Goal: Task Accomplishment & Management: Complete application form

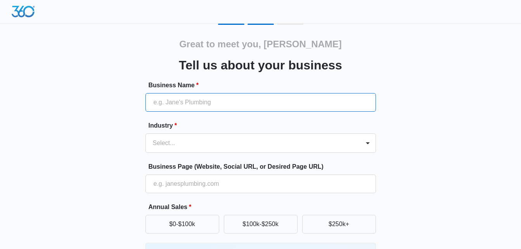
click at [254, 110] on input "Business Name *" at bounding box center [260, 102] width 230 height 19
type input "A1 Simple House Cleaning Services"
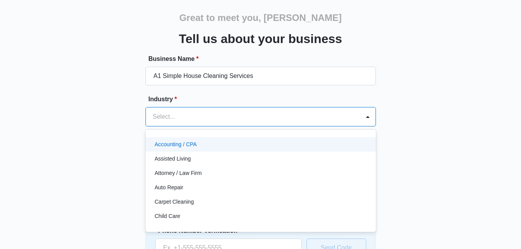
scroll to position [29, 0]
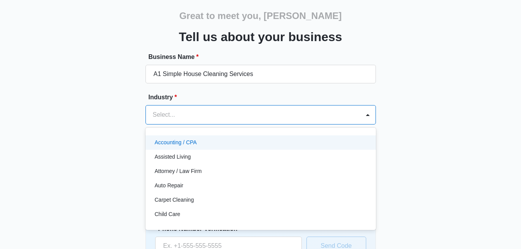
click at [273, 124] on div "49 results available. Use Up and Down to choose options, press Enter to select …" at bounding box center [260, 114] width 230 height 19
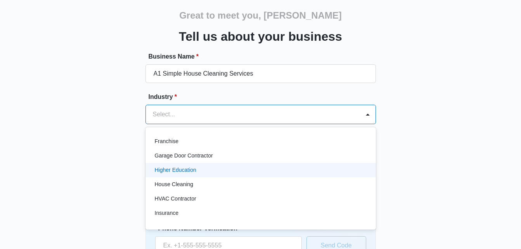
scroll to position [274, 0]
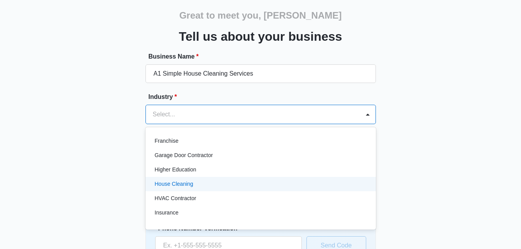
click at [268, 183] on div "House Cleaning" at bounding box center [260, 184] width 210 height 8
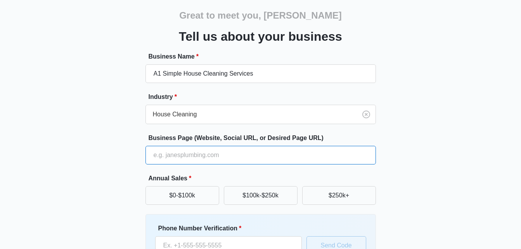
click at [245, 154] on input "Business Page (Website, Social URL, or Desired Page URL)" at bounding box center [260, 155] width 230 height 19
click at [219, 151] on input "Business Page (Website, Social URL, or Desired Page URL)" at bounding box center [260, 155] width 230 height 19
paste input "https://www.a1simplehousecleaningservices.com/"
click at [171, 154] on input "https://www.a1simplehousecleaningservices.com/" at bounding box center [260, 155] width 230 height 19
click at [274, 154] on input "www.a1simplehousecleaningservices.com/" at bounding box center [260, 155] width 230 height 19
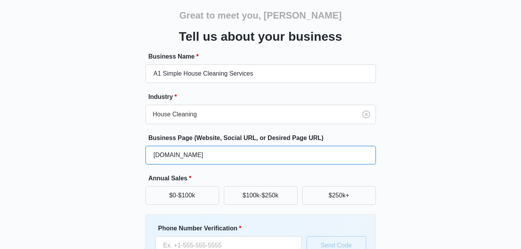
type input "www.a1simplehousecleaningservices.com"
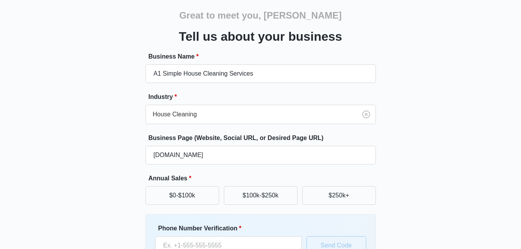
click at [400, 180] on div "Great to meet you, Natalie Tell us about your business Business Name * A1 Simpl…" at bounding box center [260, 152] width 465 height 315
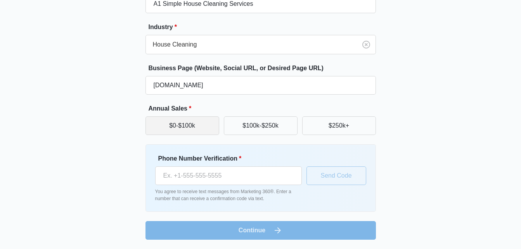
click at [199, 128] on button "$0-$100k" at bounding box center [182, 125] width 74 height 19
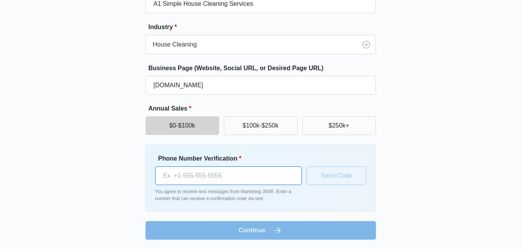
click at [183, 181] on input "Phone Number Verification *" at bounding box center [228, 175] width 147 height 19
type input "(562) 732-6789"
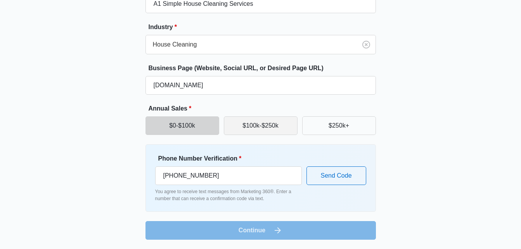
click at [267, 129] on button "$100k-$250k" at bounding box center [261, 125] width 74 height 19
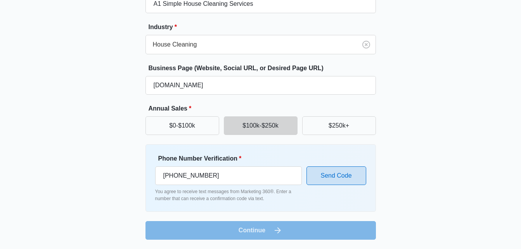
click at [327, 171] on button "Send Code" at bounding box center [336, 175] width 60 height 19
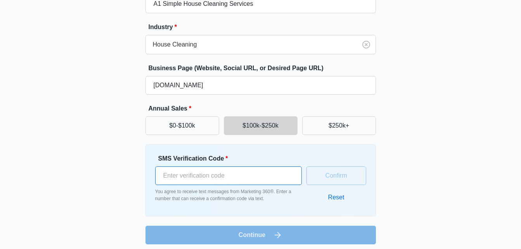
click at [274, 183] on input "SMS Verification Code *" at bounding box center [228, 175] width 147 height 19
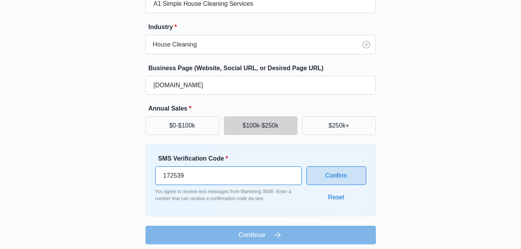
type input "172539"
click at [336, 175] on button "Confirm" at bounding box center [336, 175] width 60 height 19
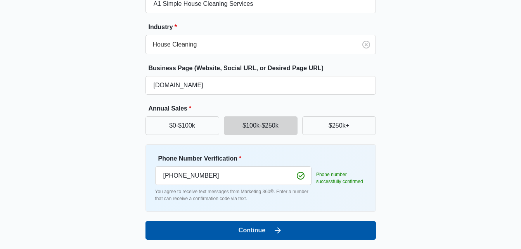
click at [308, 232] on button "Continue" at bounding box center [260, 230] width 230 height 19
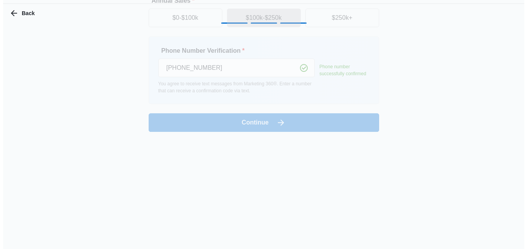
scroll to position [0, 0]
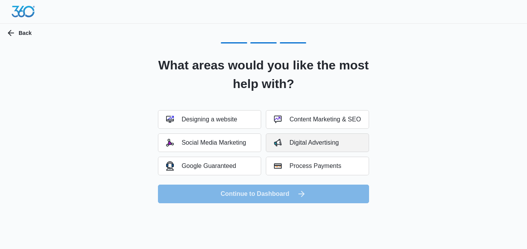
click at [311, 143] on div "Digital Advertising" at bounding box center [306, 143] width 65 height 8
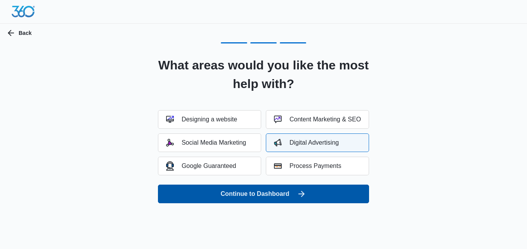
click at [304, 194] on icon "submit" at bounding box center [301, 194] width 6 height 6
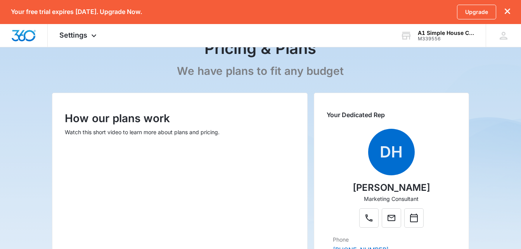
scroll to position [43, 0]
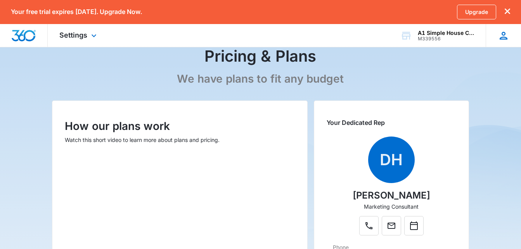
click at [500, 37] on icon at bounding box center [504, 36] width 12 height 12
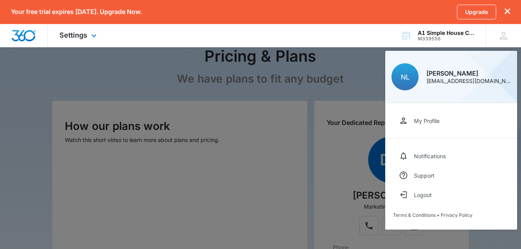
click at [346, 39] on div "Settings Apps Reputation Websites Forms CRM Email Shop Payments POS Ads Intelli…" at bounding box center [260, 35] width 521 height 23
click at [450, 34] on div "A1 Simple House Cleaning Services" at bounding box center [446, 33] width 57 height 6
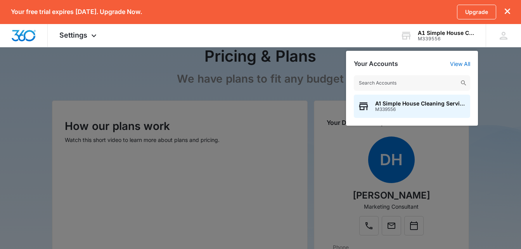
click at [505, 12] on icon "dismiss this dialog" at bounding box center [507, 11] width 5 height 5
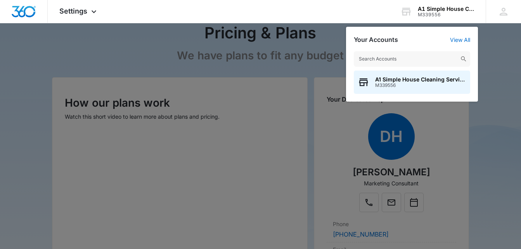
scroll to position [20, 0]
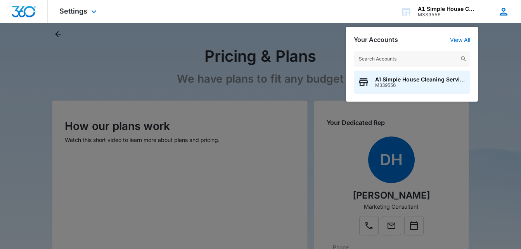
click at [505, 13] on icon at bounding box center [504, 12] width 8 height 8
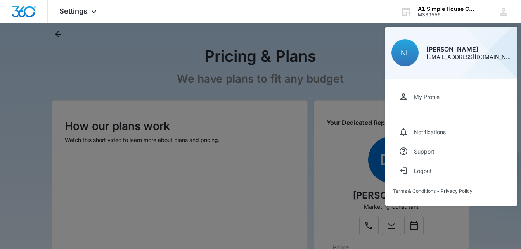
click at [482, 228] on div at bounding box center [260, 124] width 521 height 249
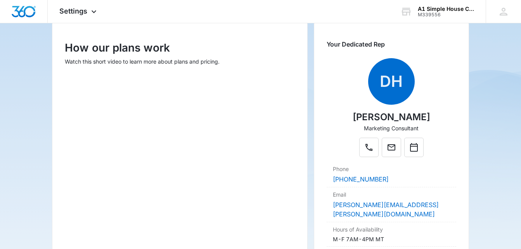
scroll to position [120, 0]
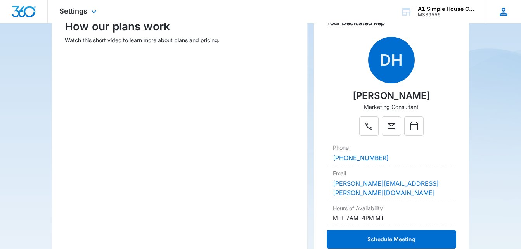
click at [507, 12] on icon at bounding box center [504, 12] width 12 height 12
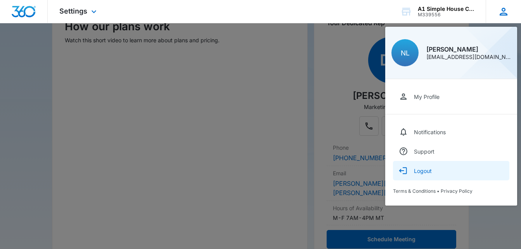
click at [425, 173] on div "Logout" at bounding box center [423, 171] width 18 height 7
